Goal: Check status: Check status

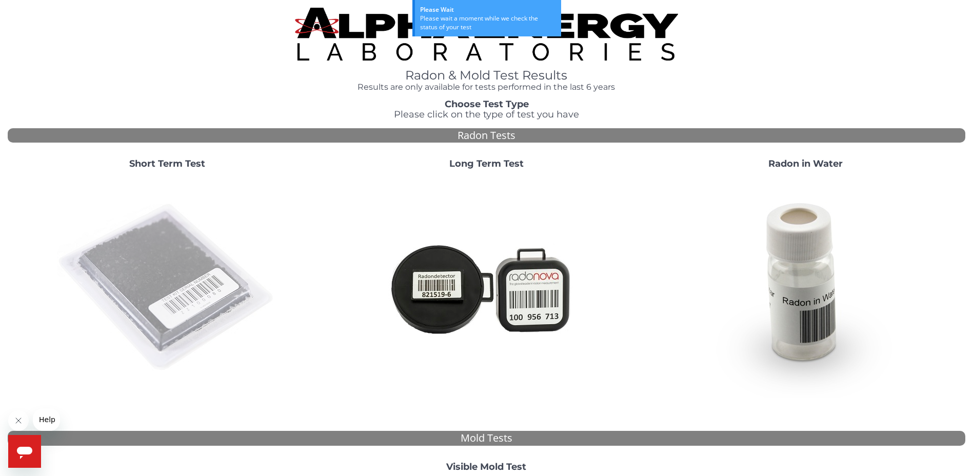
click at [205, 283] on img at bounding box center [167, 287] width 221 height 221
click at [168, 261] on img at bounding box center [167, 287] width 221 height 221
